Goal: Leave review/rating: Share an evaluation or opinion about a product, service, or content

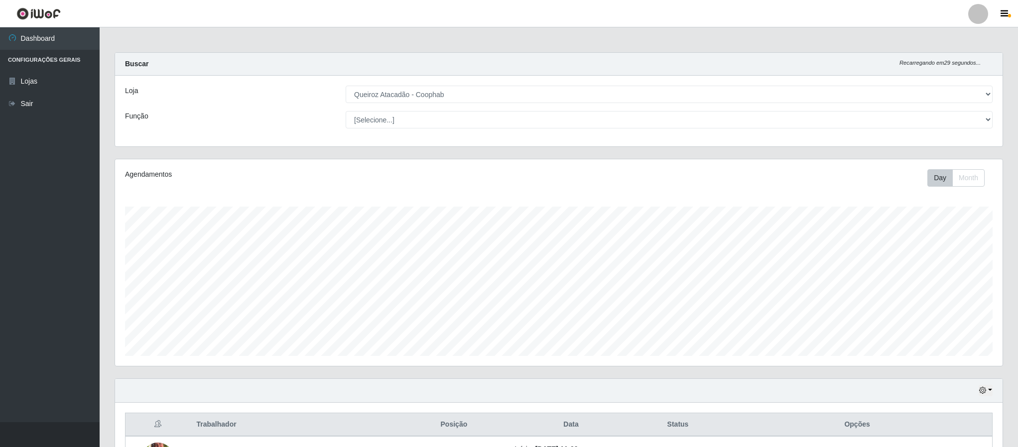
select select "463"
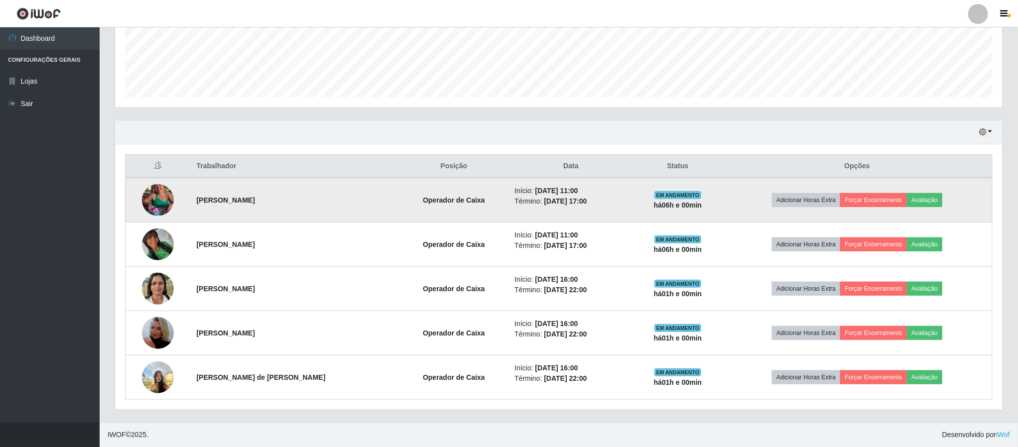
scroll to position [208, 887]
click at [861, 199] on button "Forçar Encerramento" at bounding box center [874, 200] width 67 height 14
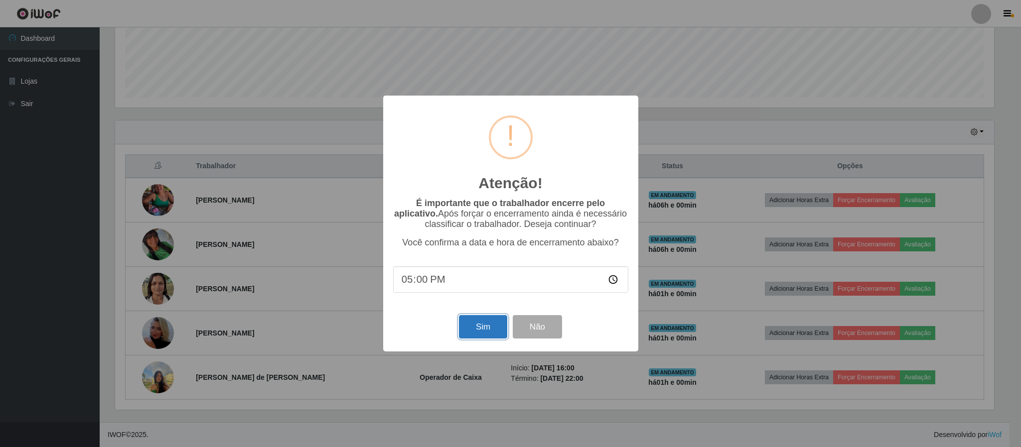
click at [477, 328] on button "Sim" at bounding box center [483, 326] width 48 height 23
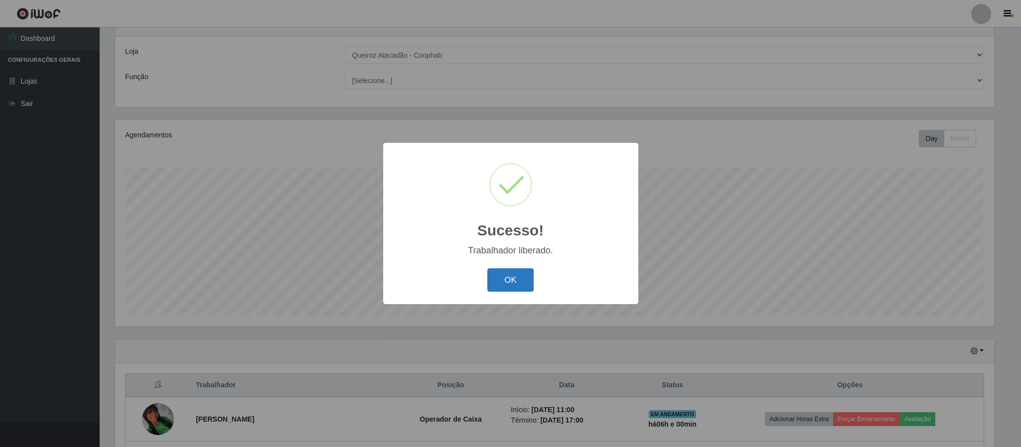
click at [498, 275] on button "OK" at bounding box center [510, 280] width 46 height 23
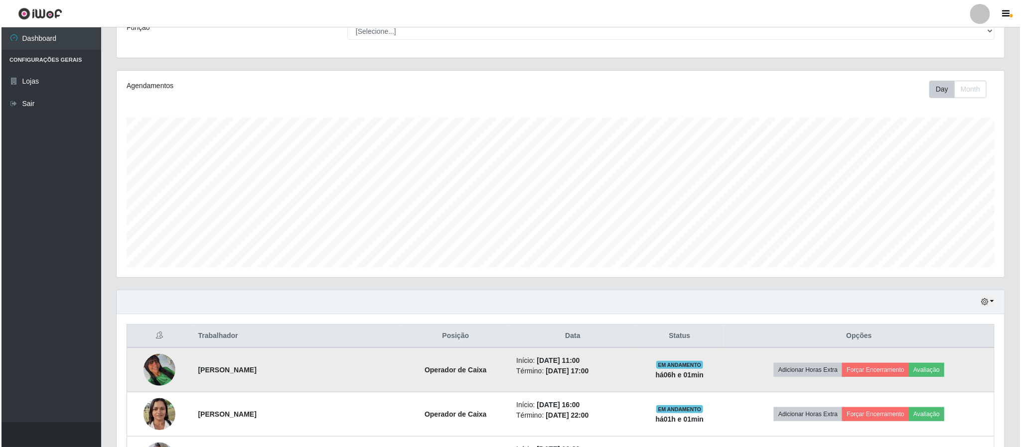
scroll to position [114, 0]
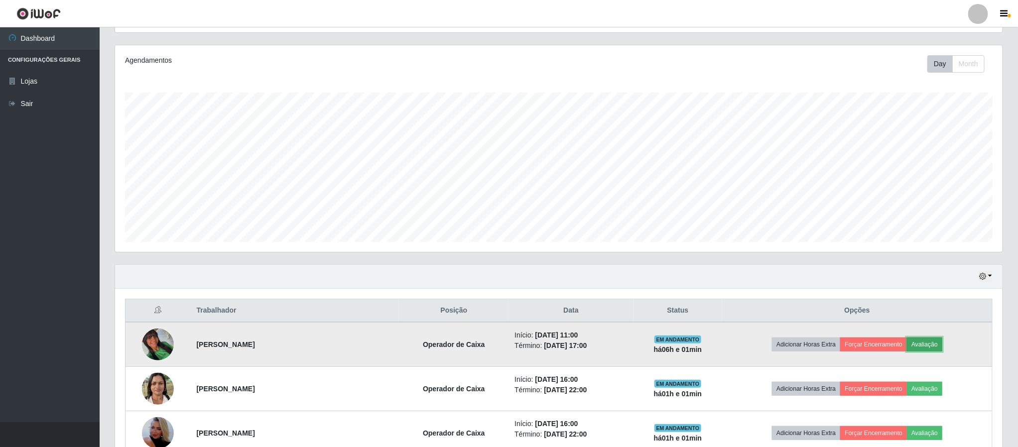
click at [931, 349] on button "Avaliação" at bounding box center [924, 345] width 35 height 14
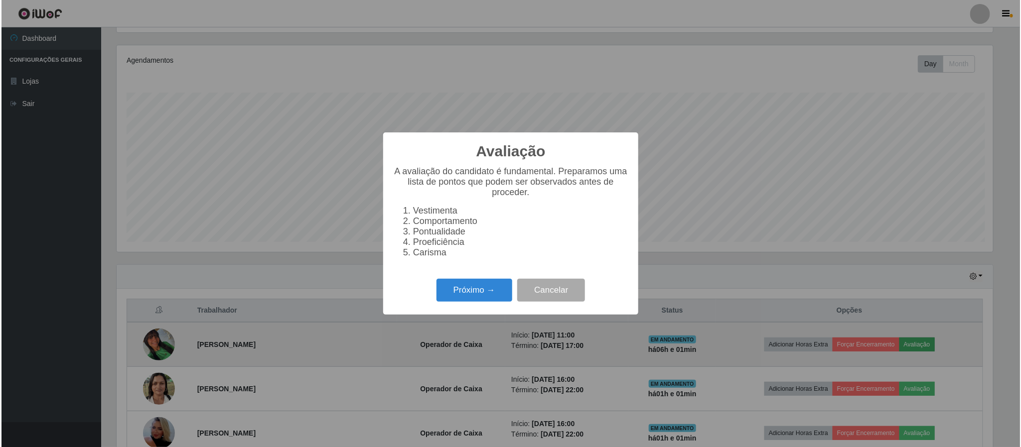
scroll to position [208, 879]
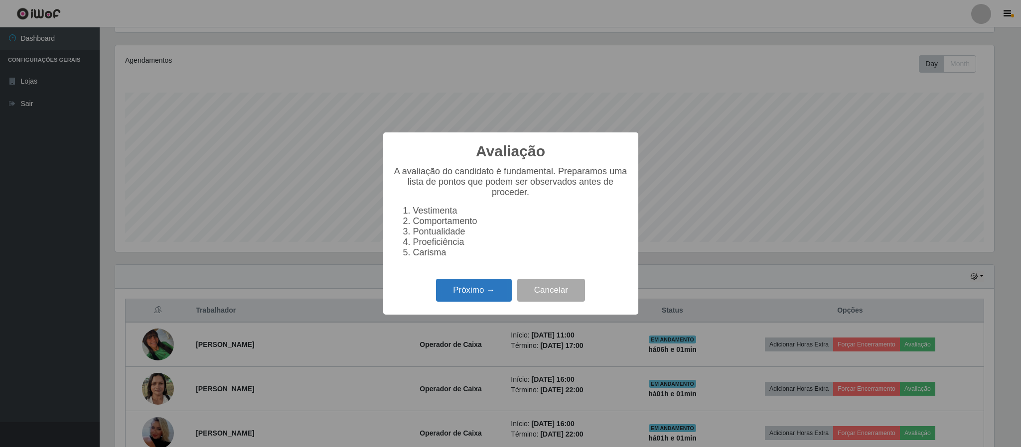
click at [477, 290] on button "Próximo →" at bounding box center [474, 290] width 76 height 23
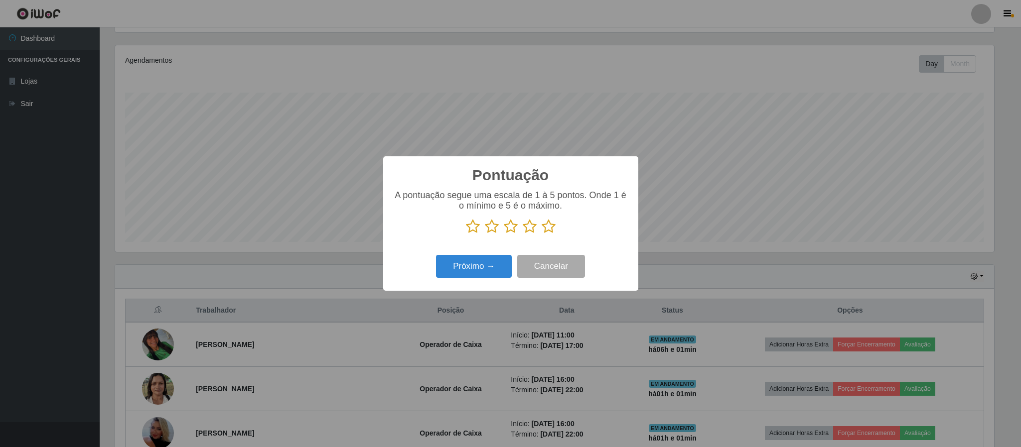
scroll to position [498028, 497357]
click at [529, 228] on icon at bounding box center [530, 226] width 14 height 15
click at [523, 234] on input "radio" at bounding box center [523, 234] width 0 height 0
click at [549, 229] on icon at bounding box center [549, 226] width 14 height 15
click at [542, 234] on input "radio" at bounding box center [542, 234] width 0 height 0
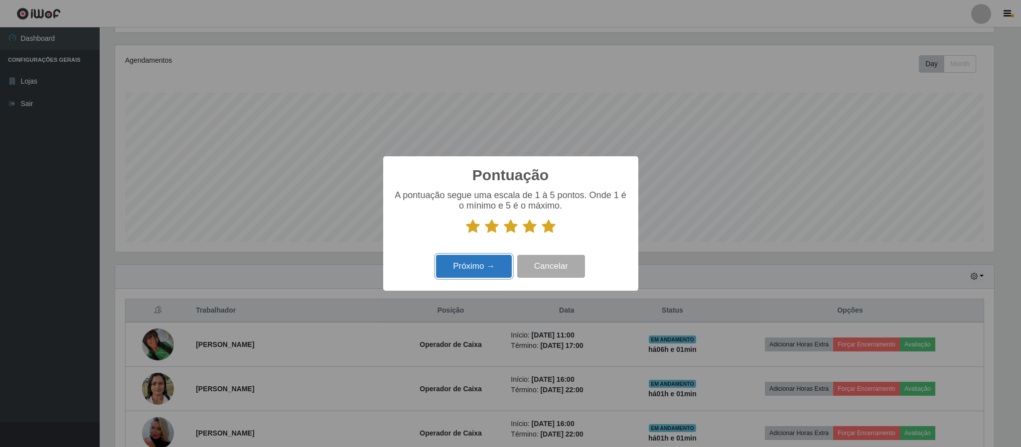
click at [482, 265] on button "Próximo →" at bounding box center [474, 266] width 76 height 23
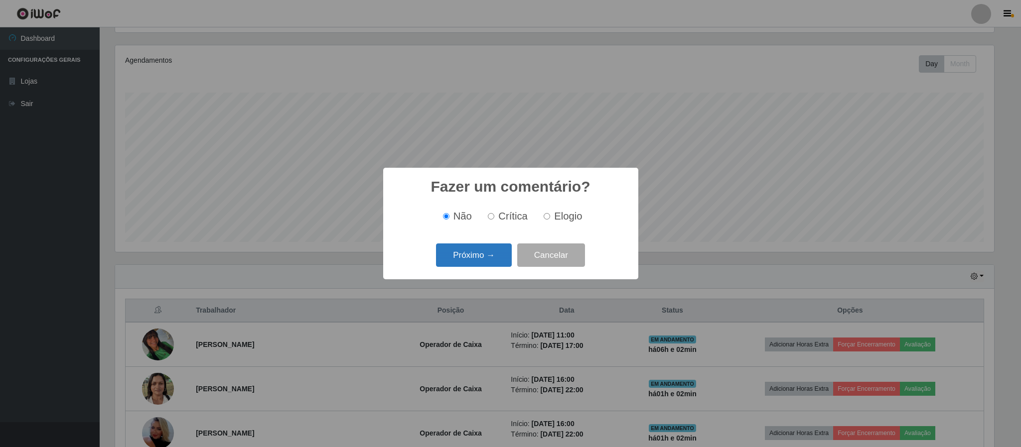
click at [476, 256] on button "Próximo →" at bounding box center [474, 255] width 76 height 23
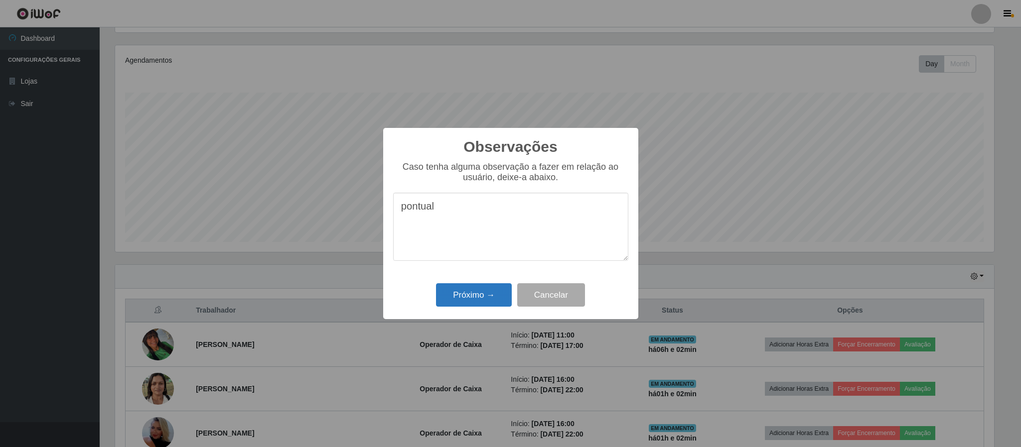
type textarea "pontual"
click at [463, 293] on button "Próximo →" at bounding box center [474, 294] width 76 height 23
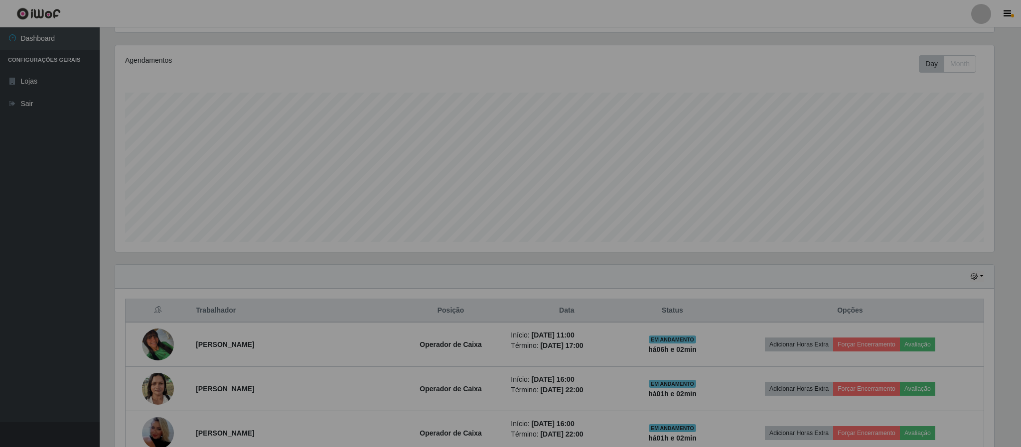
scroll to position [208, 887]
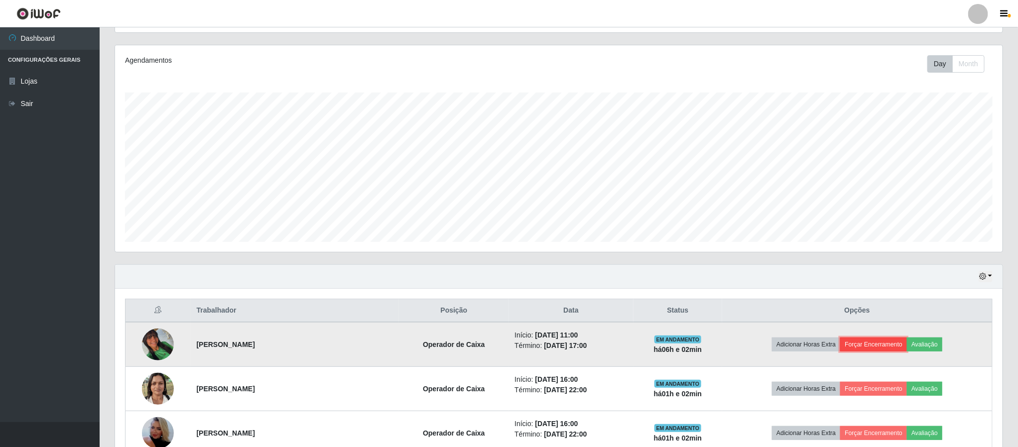
click at [858, 344] on button "Forçar Encerramento" at bounding box center [874, 345] width 67 height 14
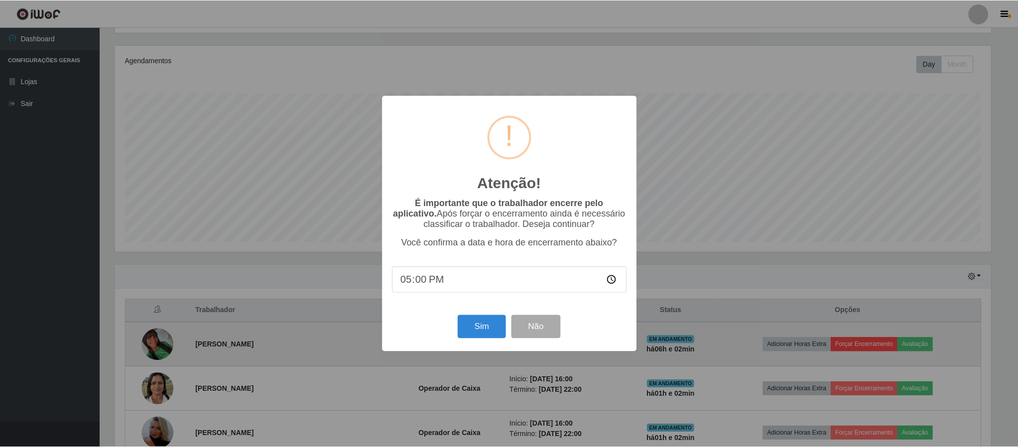
scroll to position [208, 879]
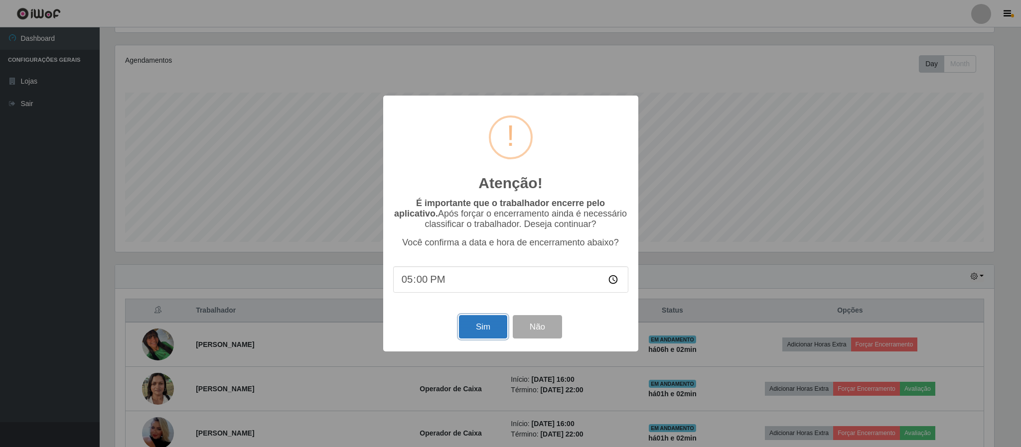
click at [479, 327] on button "Sim" at bounding box center [483, 326] width 48 height 23
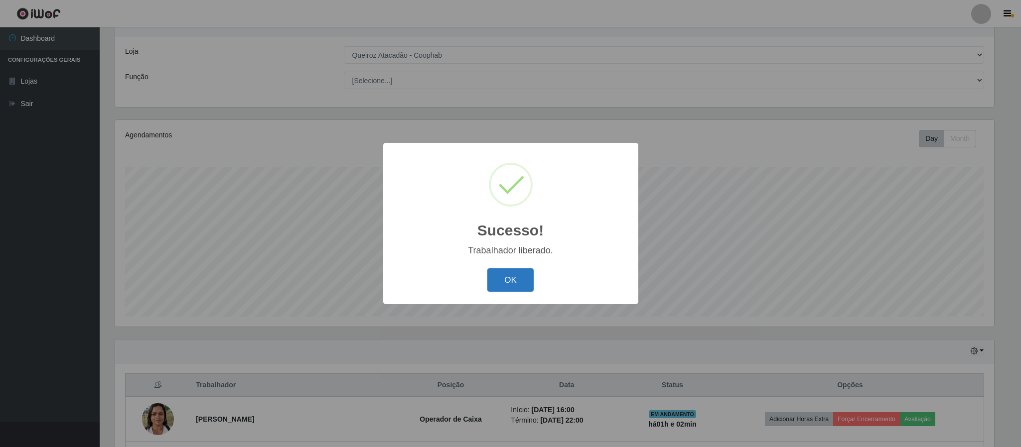
click at [524, 272] on button "OK" at bounding box center [510, 280] width 46 height 23
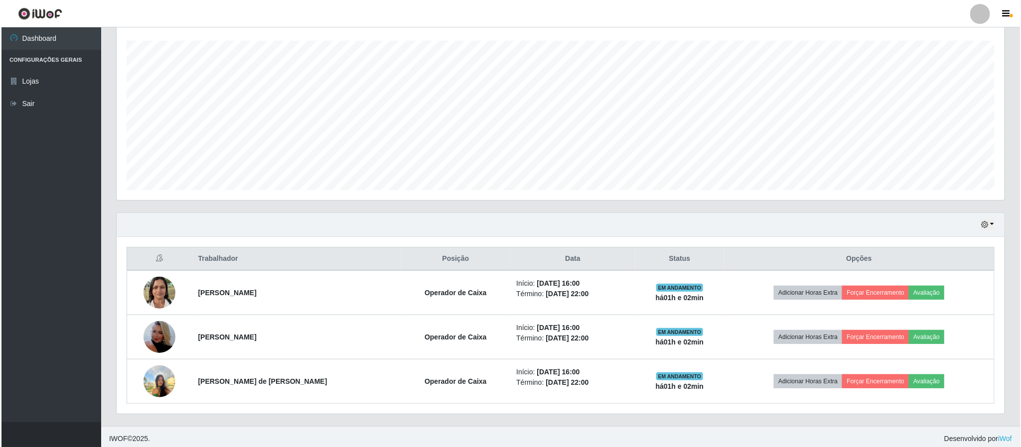
scroll to position [173, 0]
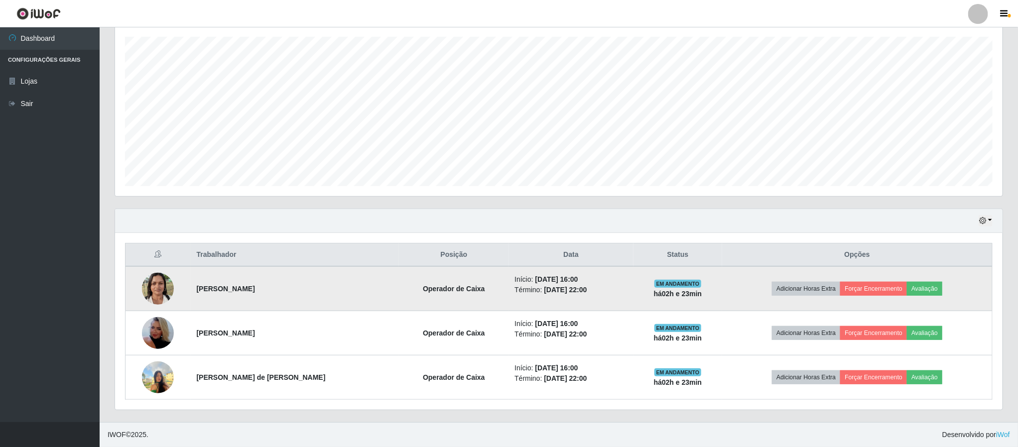
click at [168, 296] on img at bounding box center [158, 289] width 32 height 42
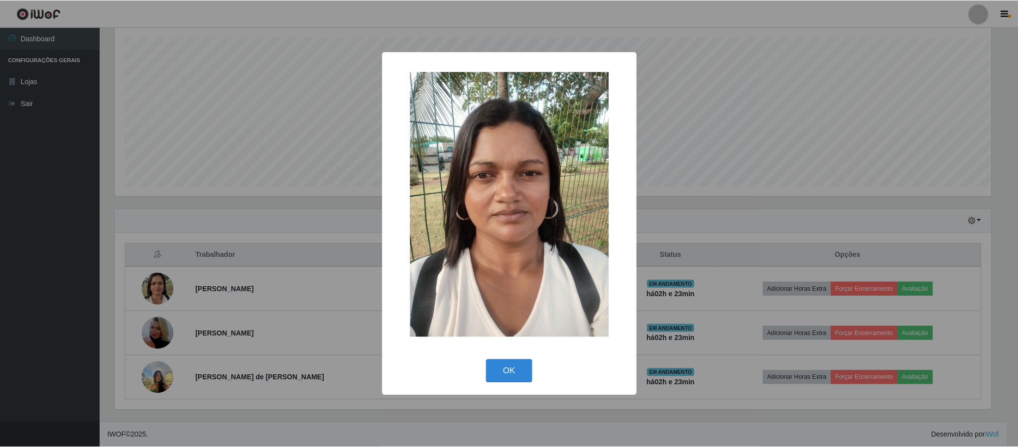
scroll to position [208, 879]
click at [510, 355] on div "× OK Cancel" at bounding box center [510, 224] width 255 height 344
drag, startPoint x: 523, startPoint y: 374, endPoint x: 422, endPoint y: 354, distance: 103.6
click at [522, 374] on button "OK" at bounding box center [510, 371] width 46 height 23
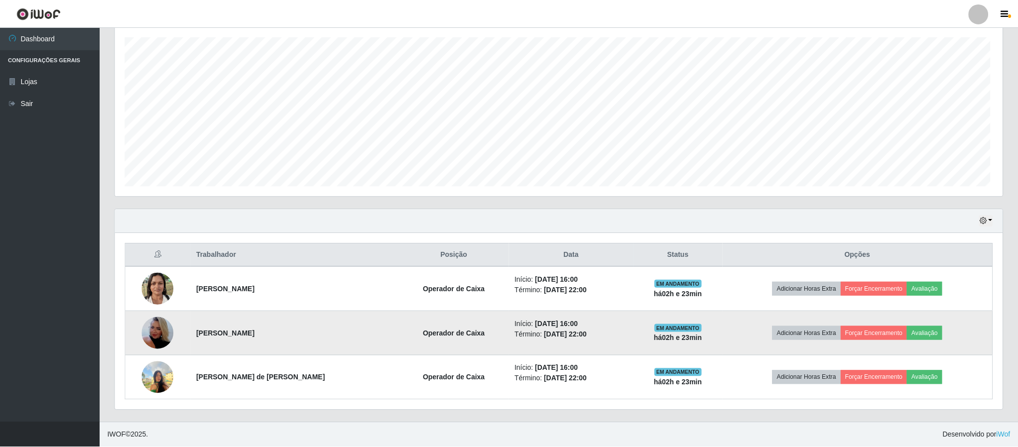
scroll to position [208, 887]
click at [166, 331] on img at bounding box center [158, 333] width 32 height 57
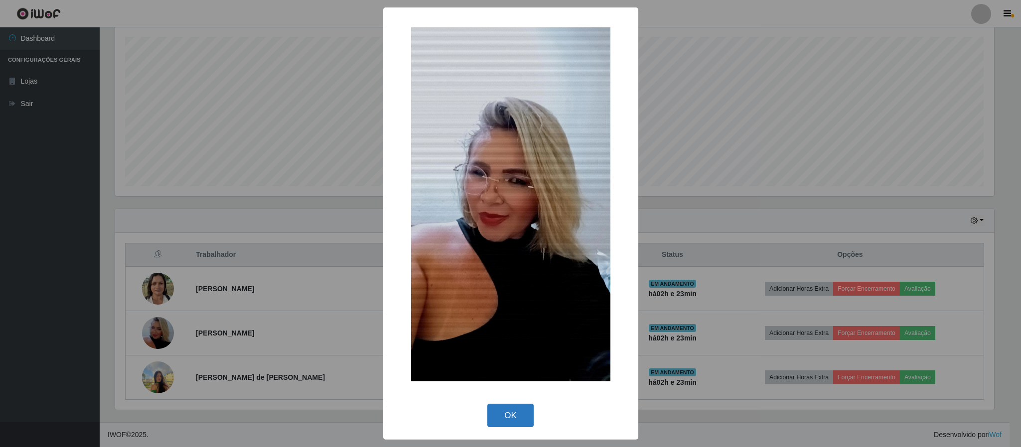
click at [516, 414] on button "OK" at bounding box center [510, 415] width 46 height 23
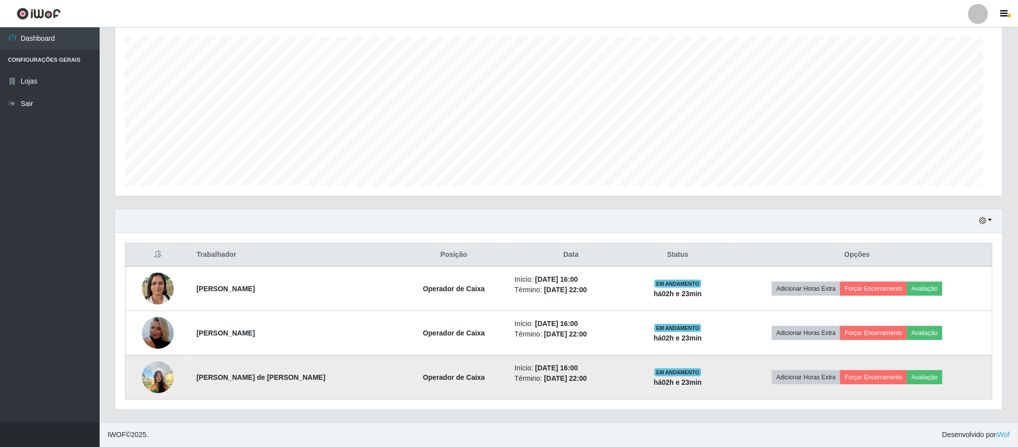
scroll to position [208, 887]
click at [158, 377] on img at bounding box center [158, 377] width 32 height 42
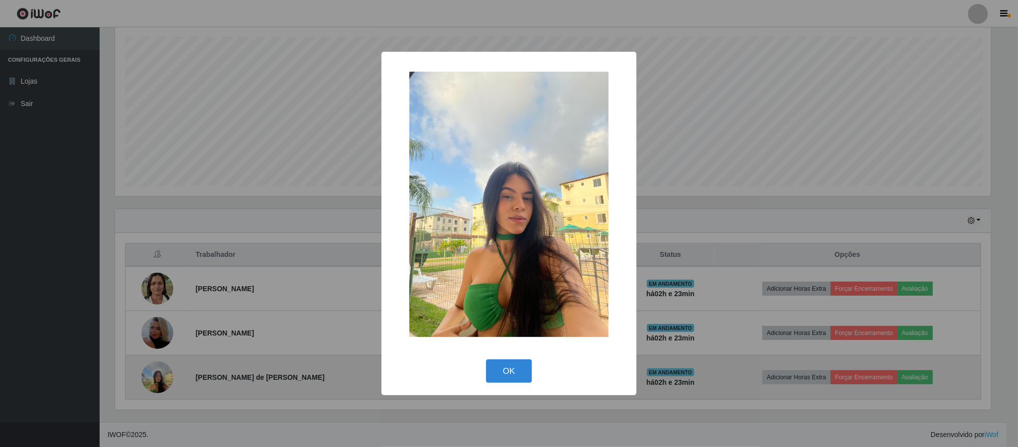
scroll to position [208, 879]
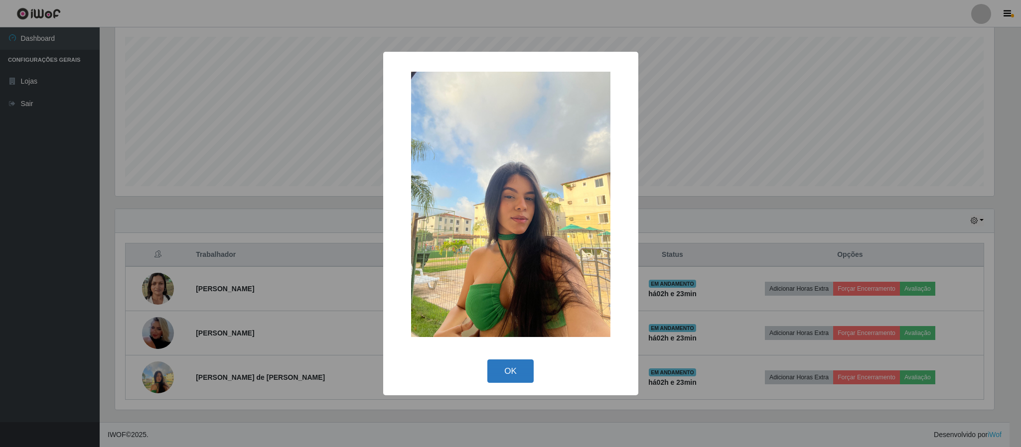
click at [493, 360] on button "OK" at bounding box center [510, 371] width 46 height 23
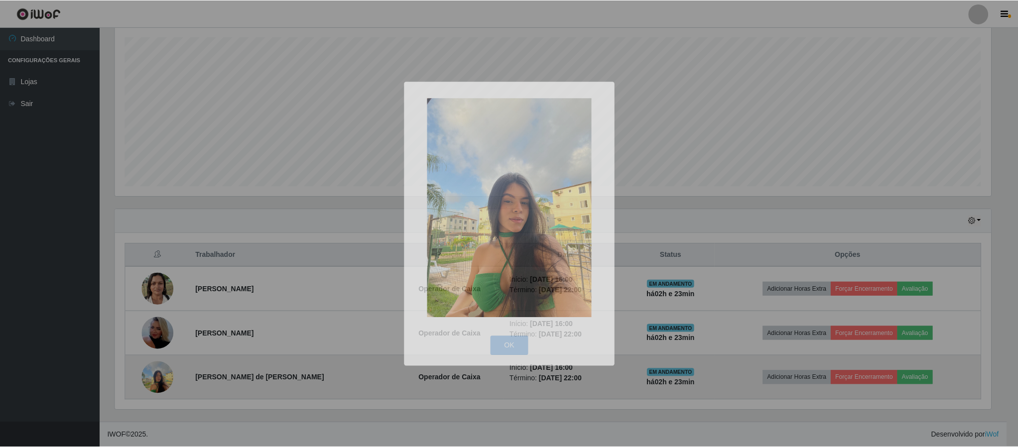
scroll to position [208, 887]
